Goal: Task Accomplishment & Management: Manage account settings

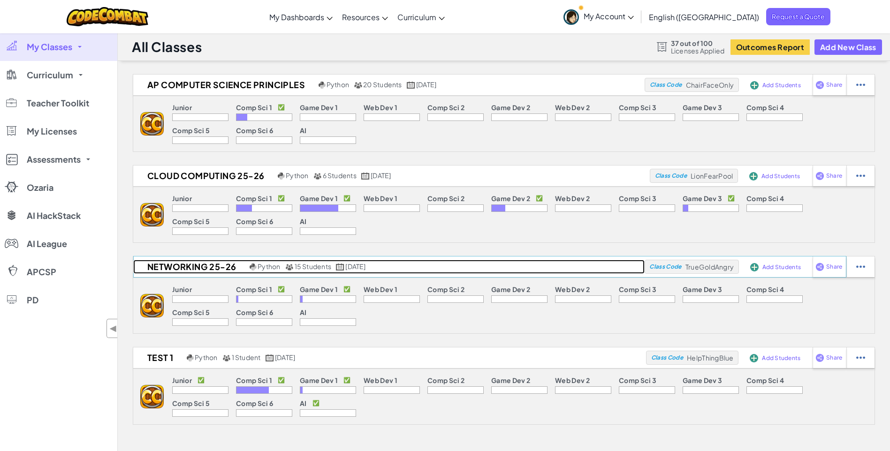
click at [192, 269] on h2 "Networking 25-26" at bounding box center [190, 267] width 114 height 14
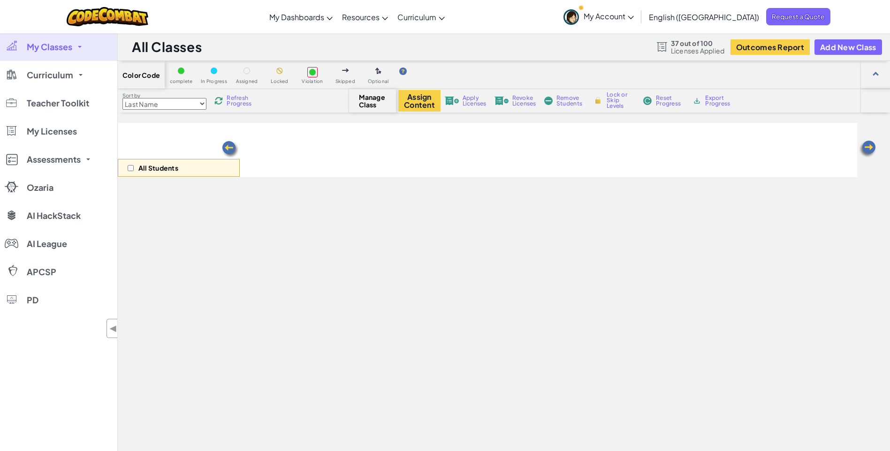
select select "560f1a9f22961295f9427742"
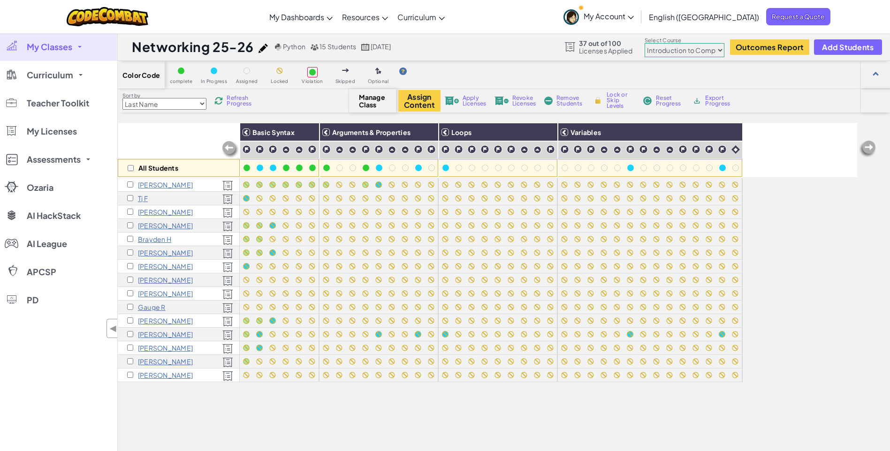
click at [141, 200] on p "Tj F" at bounding box center [143, 199] width 10 height 8
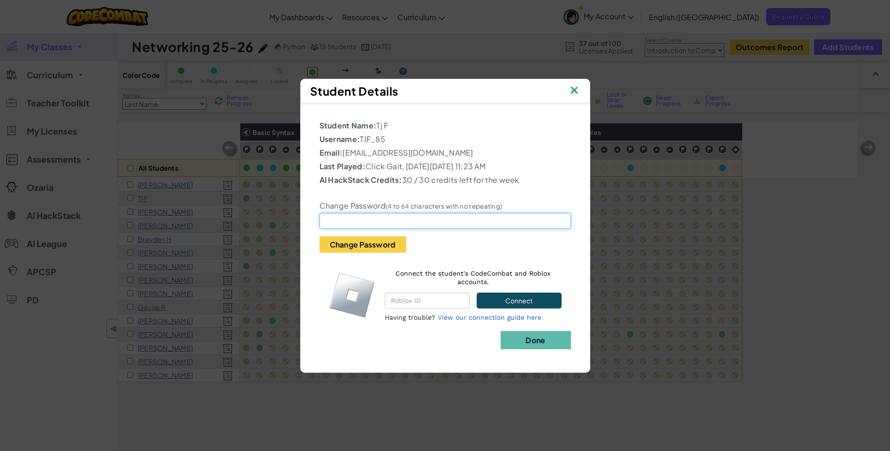
click at [348, 222] on input "text" at bounding box center [444, 221] width 251 height 16
click at [385, 223] on input "text" at bounding box center [444, 221] width 251 height 16
type input "2203525"
click at [355, 244] on button "Change Password" at bounding box center [362, 244] width 87 height 16
click at [539, 341] on b "Done" at bounding box center [535, 340] width 20 height 10
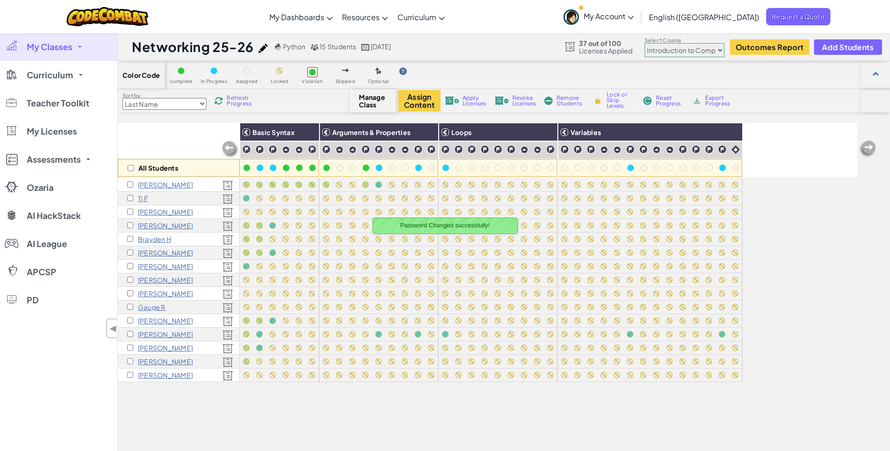
click at [719, 51] on select "Junior Introduction to Computer Science Game Development 1 Web Development 1 Co…" at bounding box center [684, 50] width 80 height 14
select select "5789587aad86a6efb573701e"
click at [645, 43] on select "Junior Introduction to Computer Science Game Development 1 Web Development 1 Co…" at bounding box center [684, 50] width 80 height 14
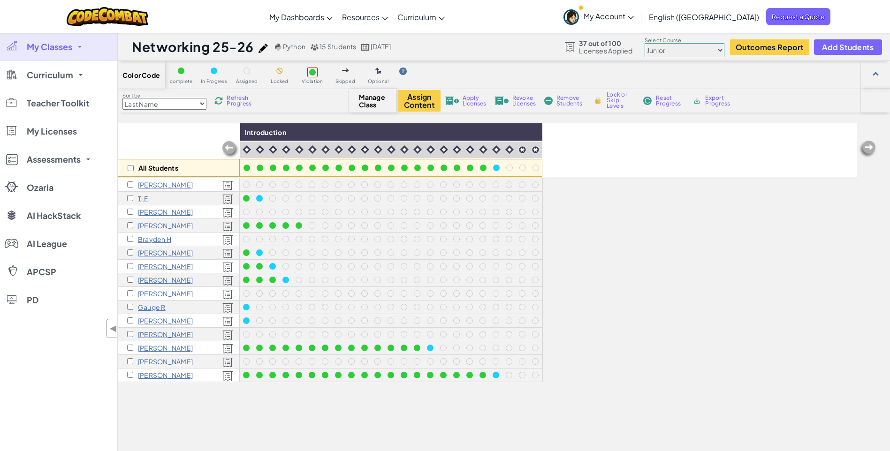
click at [74, 36] on link "My Classes" at bounding box center [58, 47] width 117 height 28
